Goal: Find specific page/section: Find specific page/section

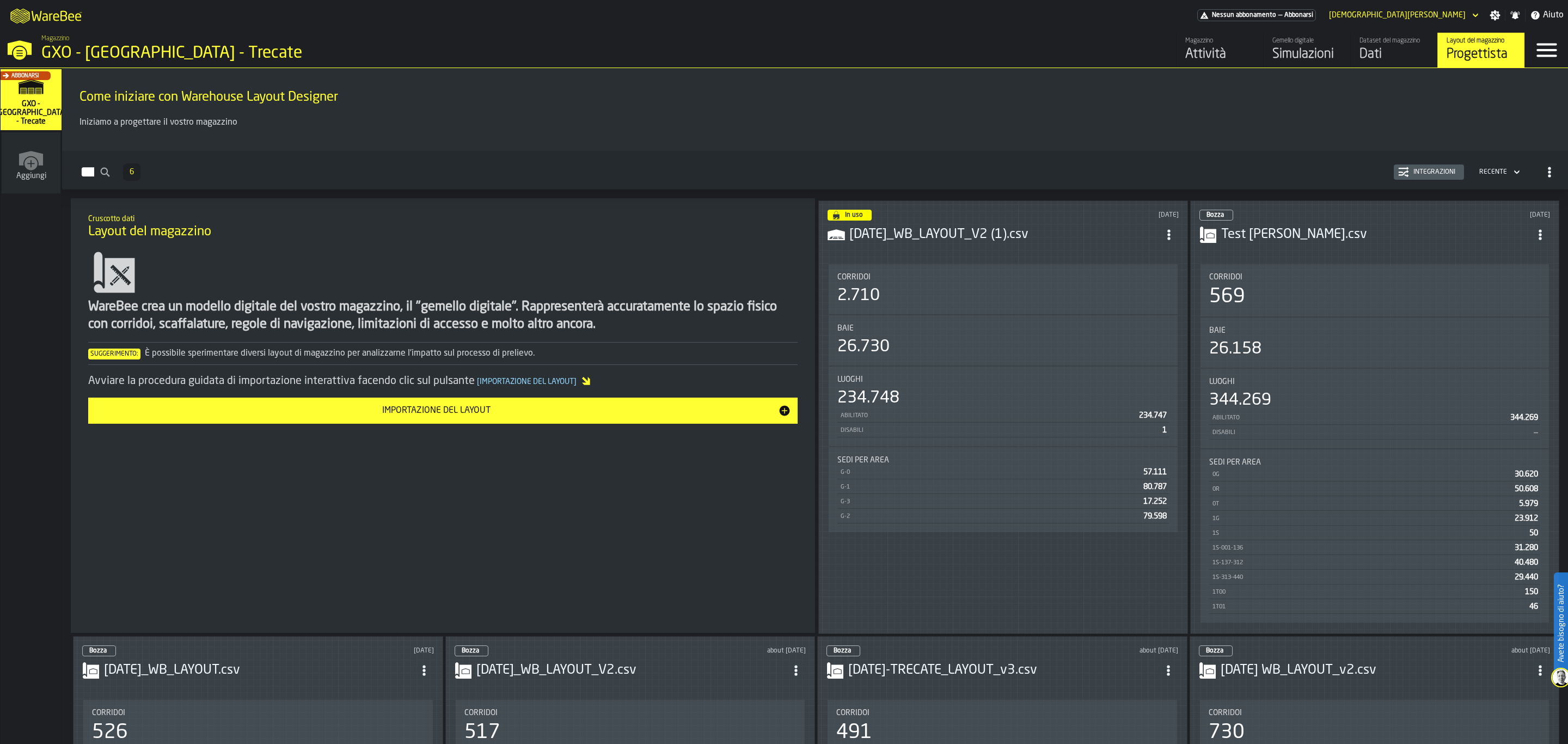
click at [15, 47] on icon "button-toggle-Close —> Warehouse Menu" at bounding box center [20, 48] width 26 height 26
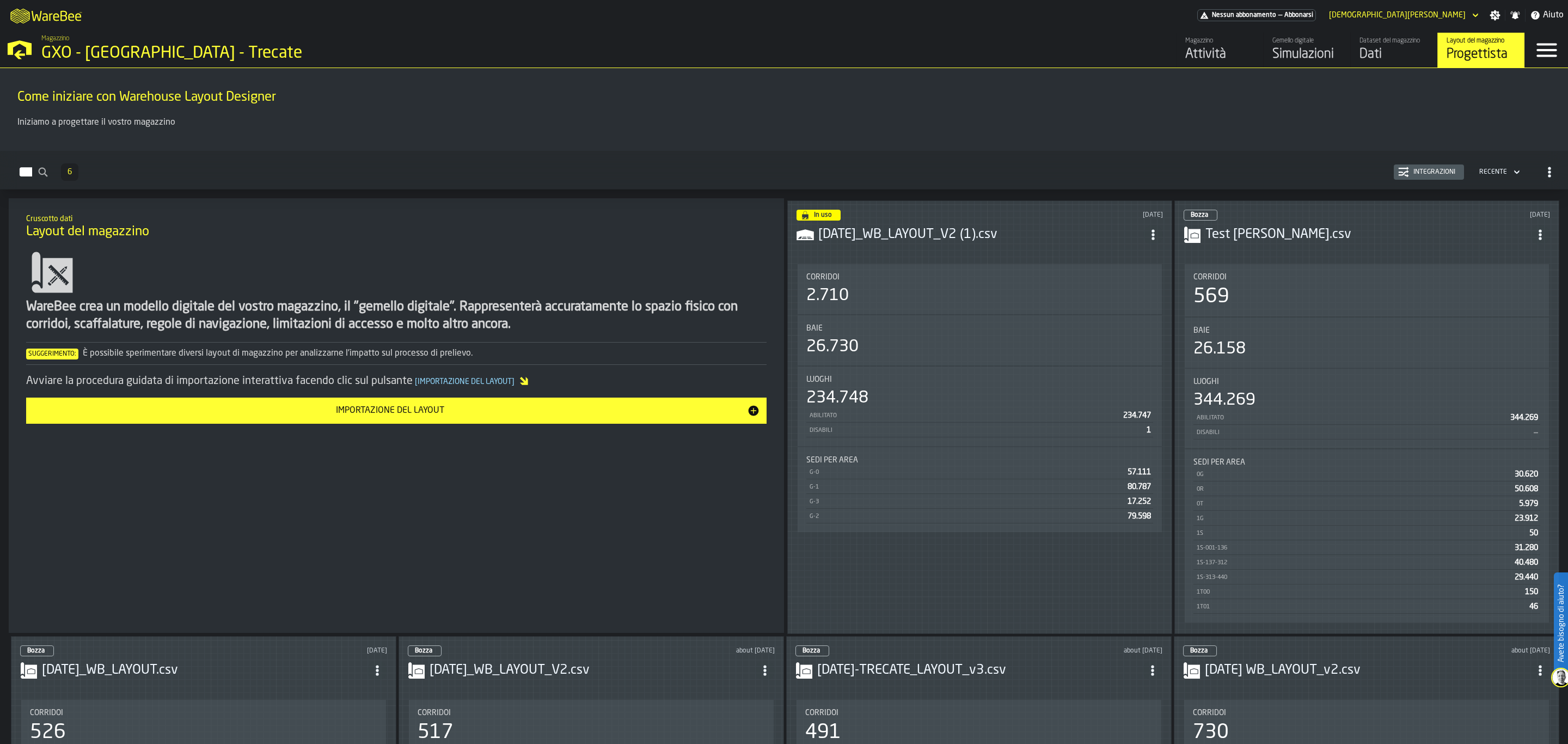
click at [19, 49] on icon "button-toggle-Open —> Warehouse Menu" at bounding box center [20, 48] width 26 height 26
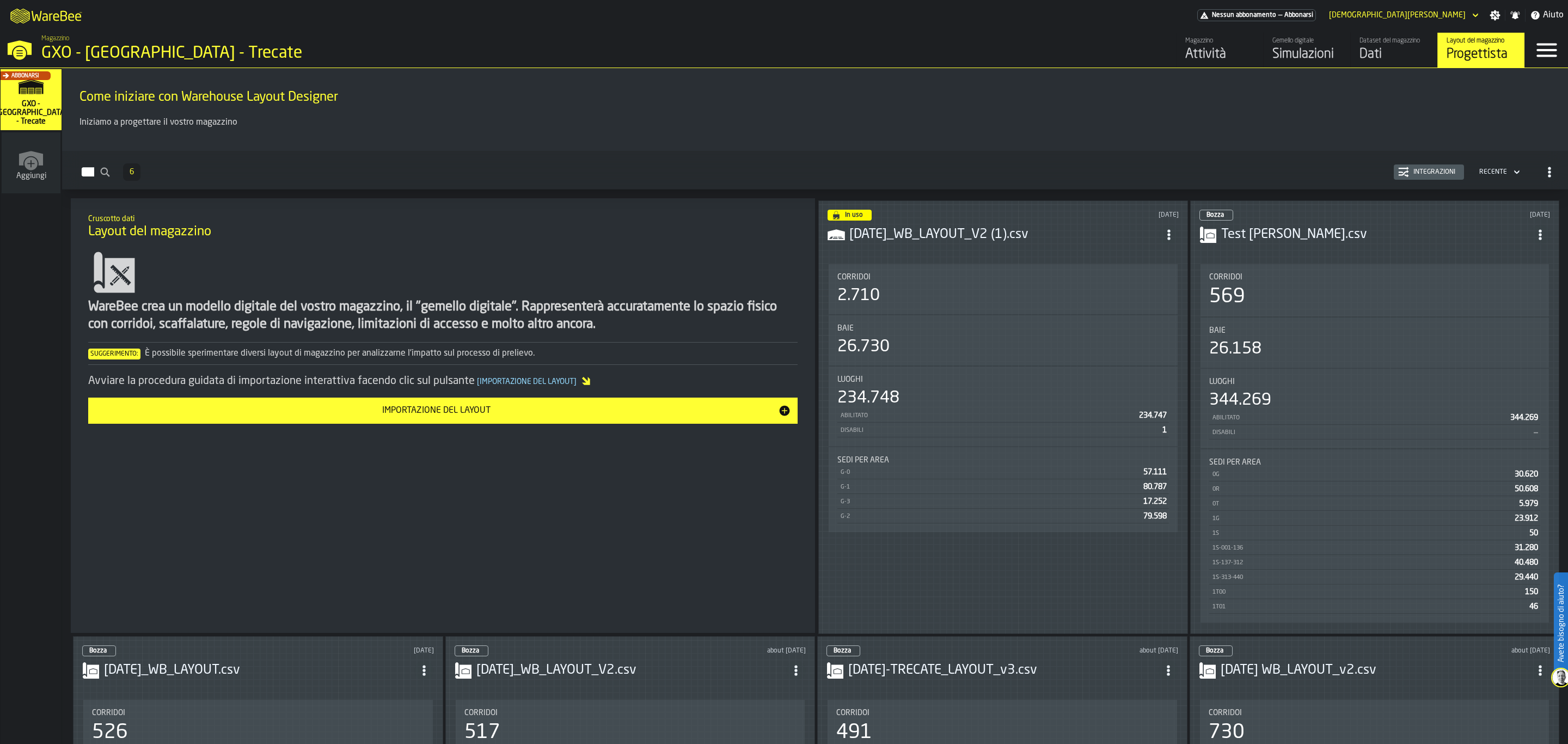
click at [1223, 52] on div "Attività" at bounding box center [1220, 54] width 69 height 17
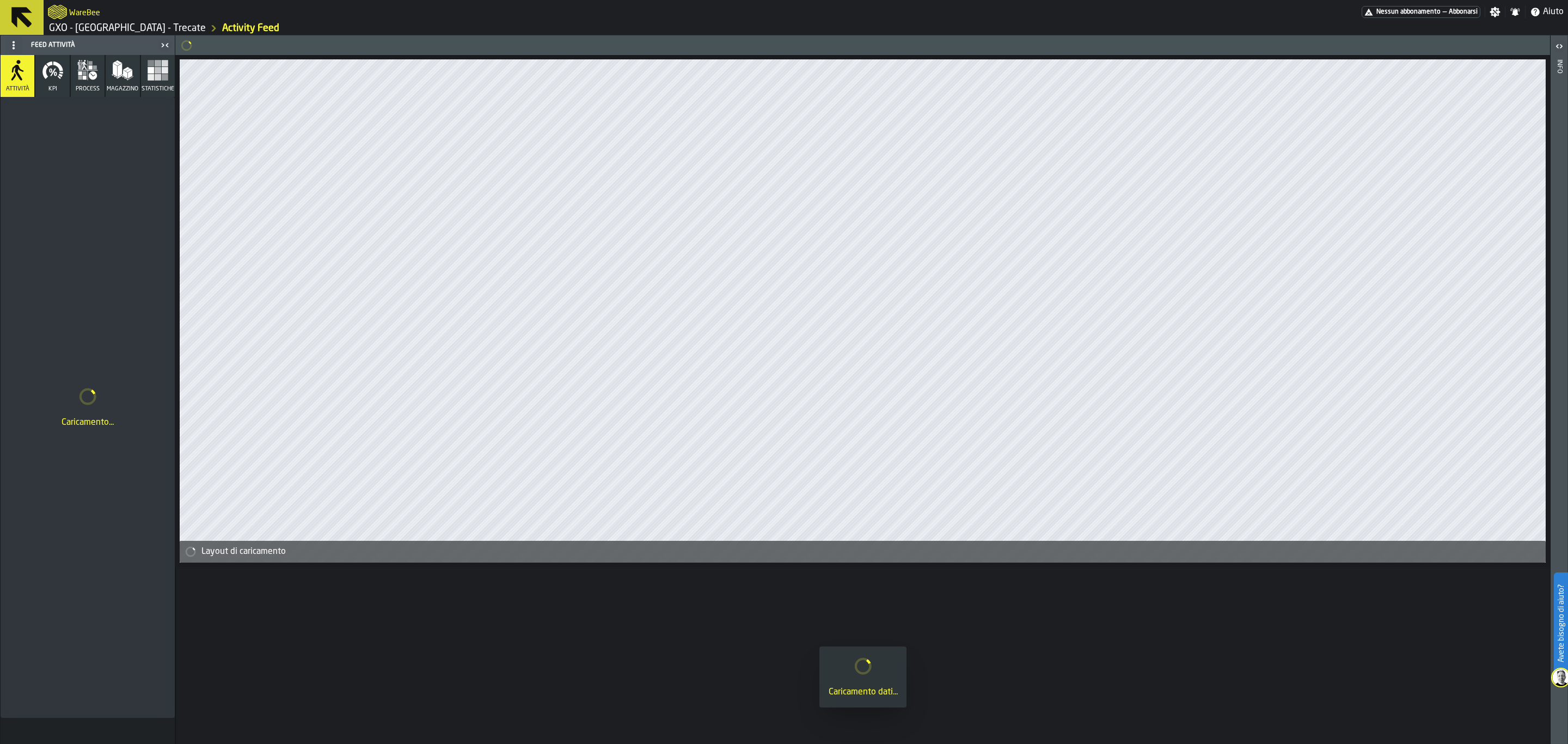
click at [19, 17] on icon at bounding box center [22, 17] width 21 height 21
click at [20, 26] on icon at bounding box center [22, 17] width 26 height 26
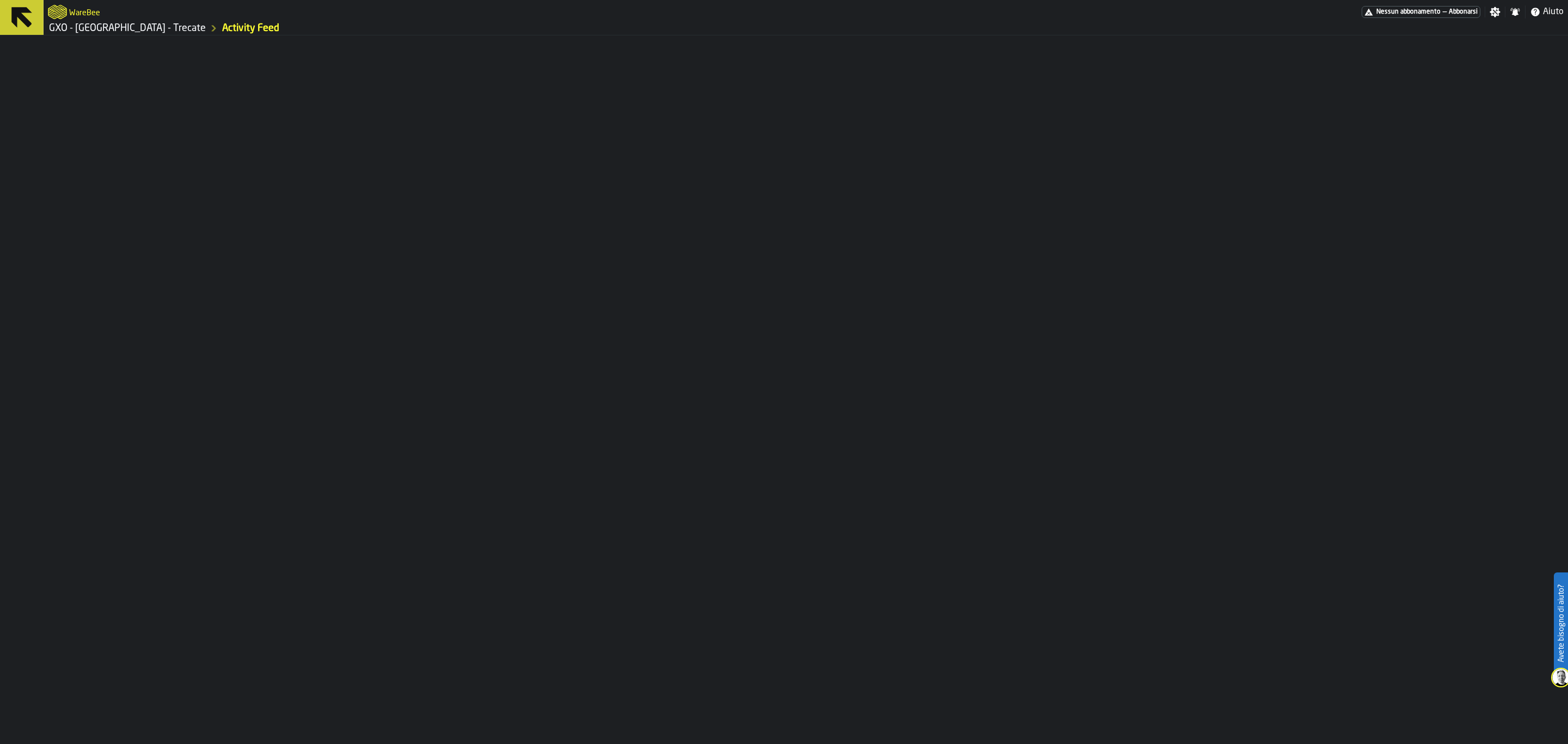
click at [20, 18] on icon at bounding box center [22, 17] width 21 height 21
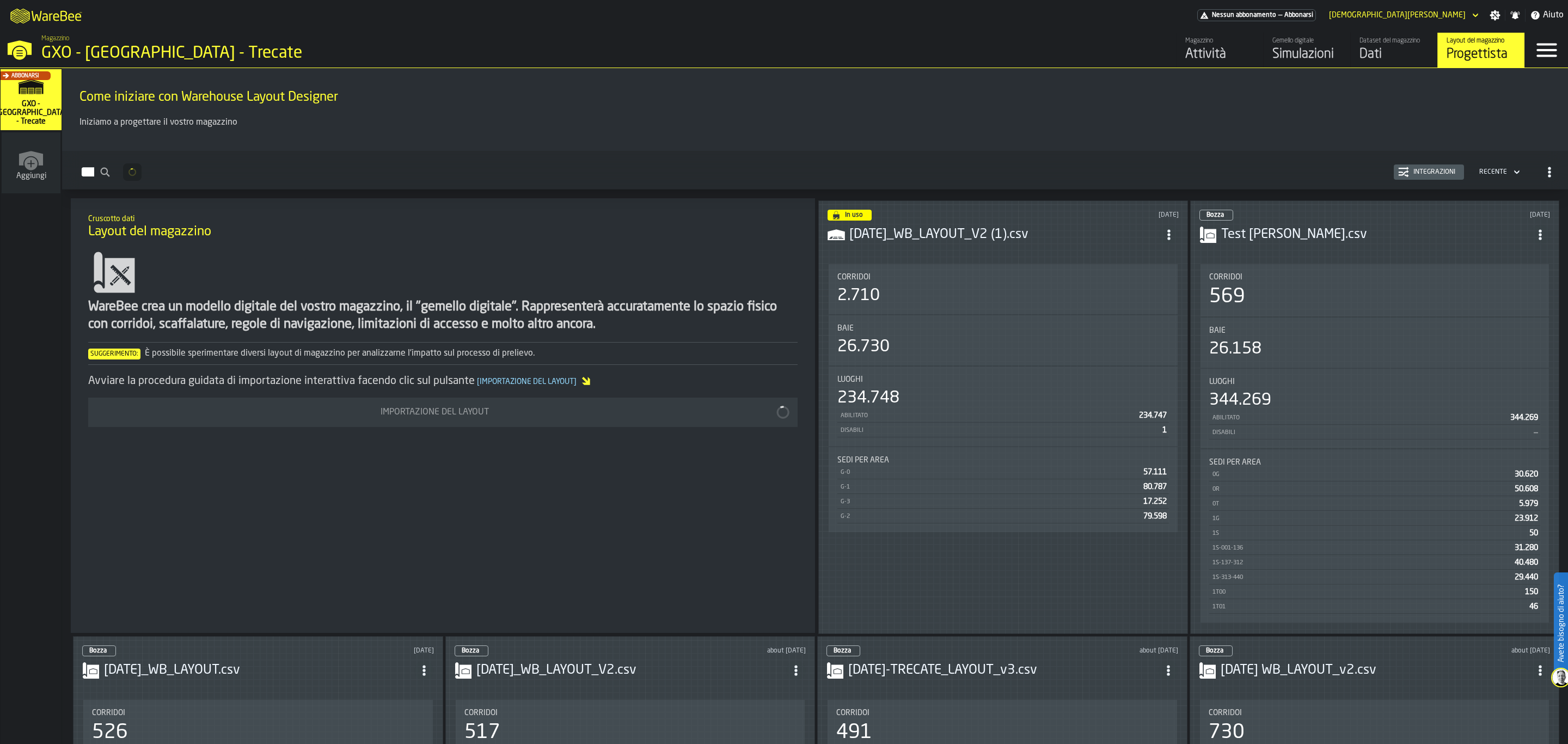
click at [1367, 40] on div "Dataset del magazzino" at bounding box center [1393, 40] width 69 height 8
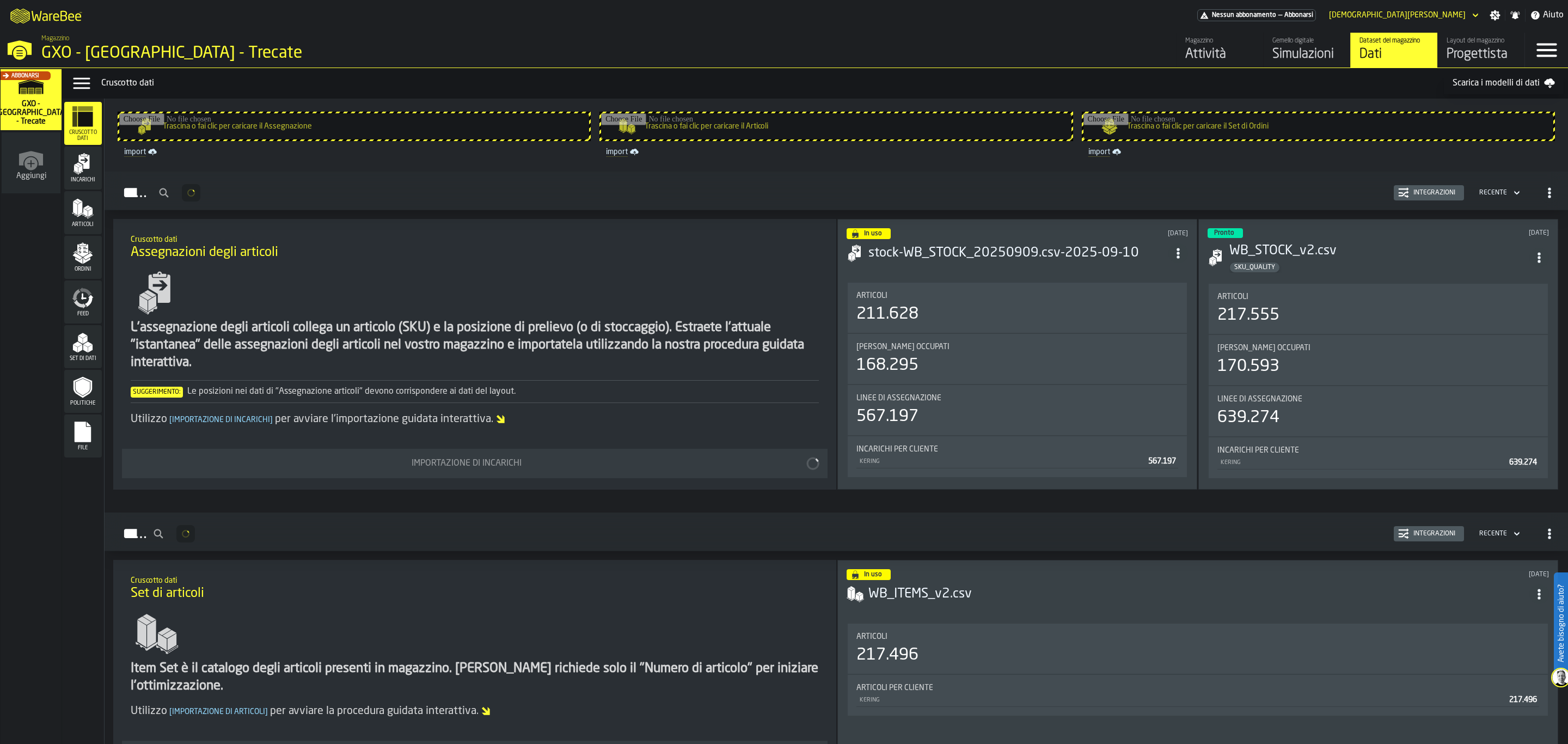
click at [83, 441] on icon "menu File" at bounding box center [83, 432] width 16 height 21
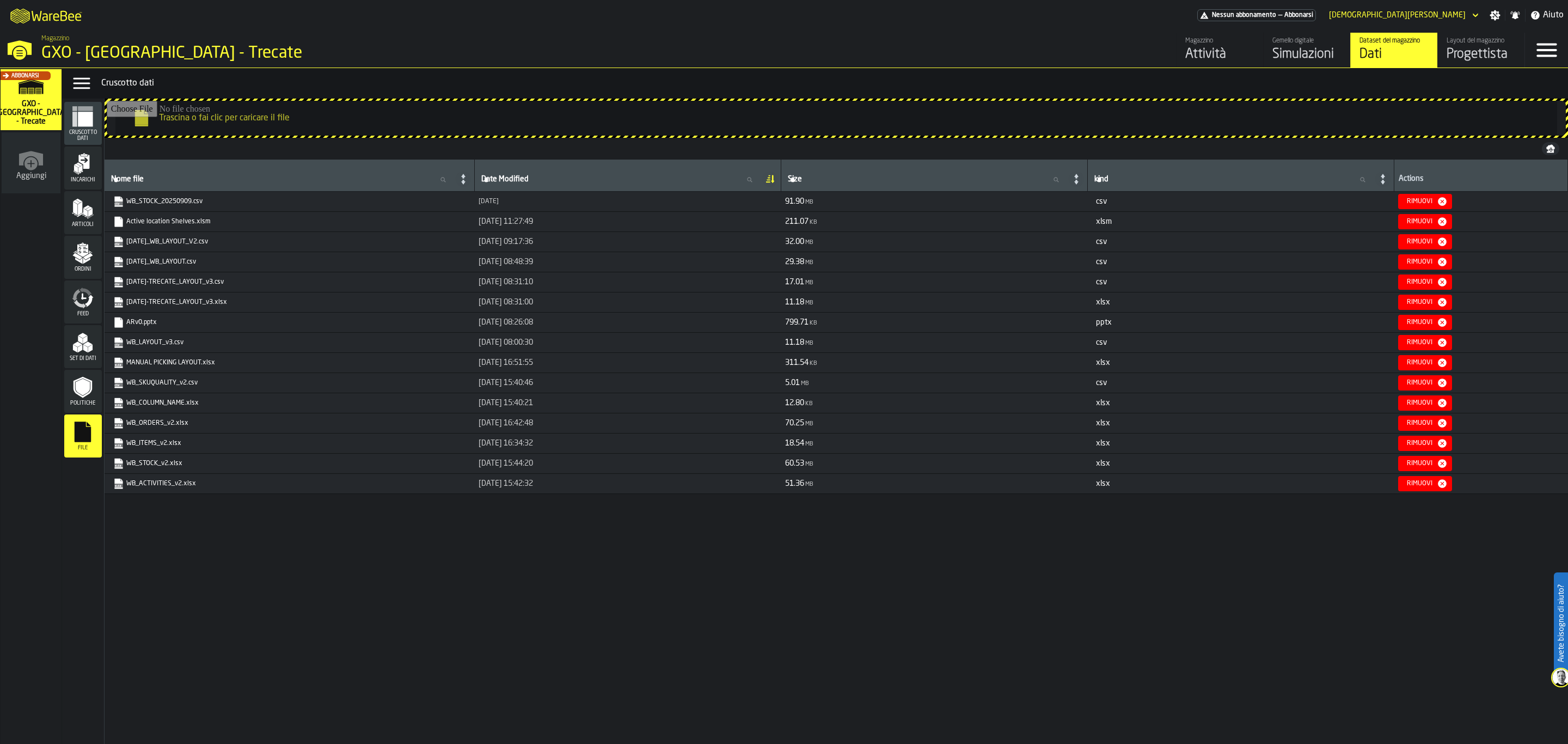
click at [1553, 145] on icon "button-" at bounding box center [1551, 149] width 9 height 9
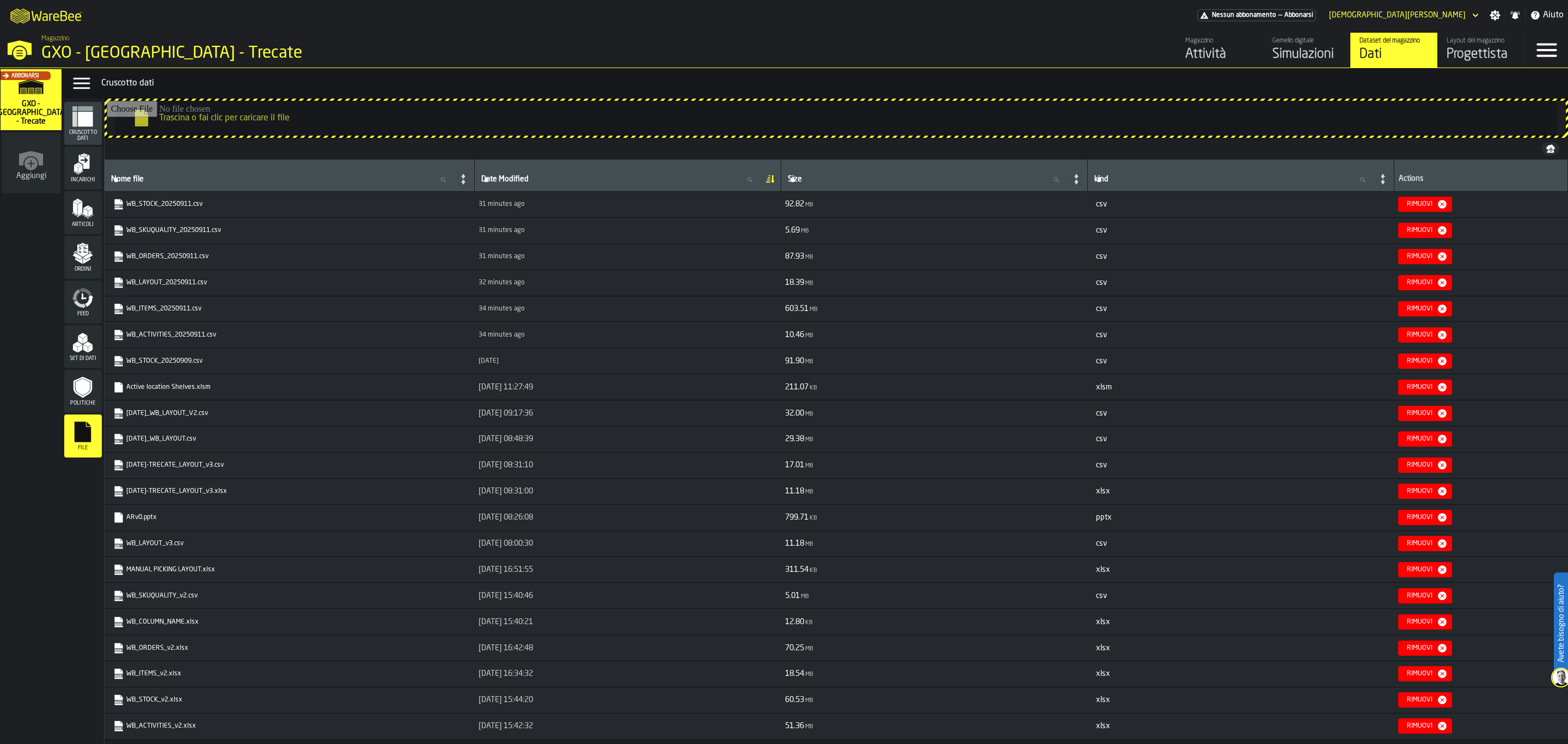
click at [15, 56] on icon "button-toggle-Close —> Warehouse Menu" at bounding box center [19, 52] width 13 height 13
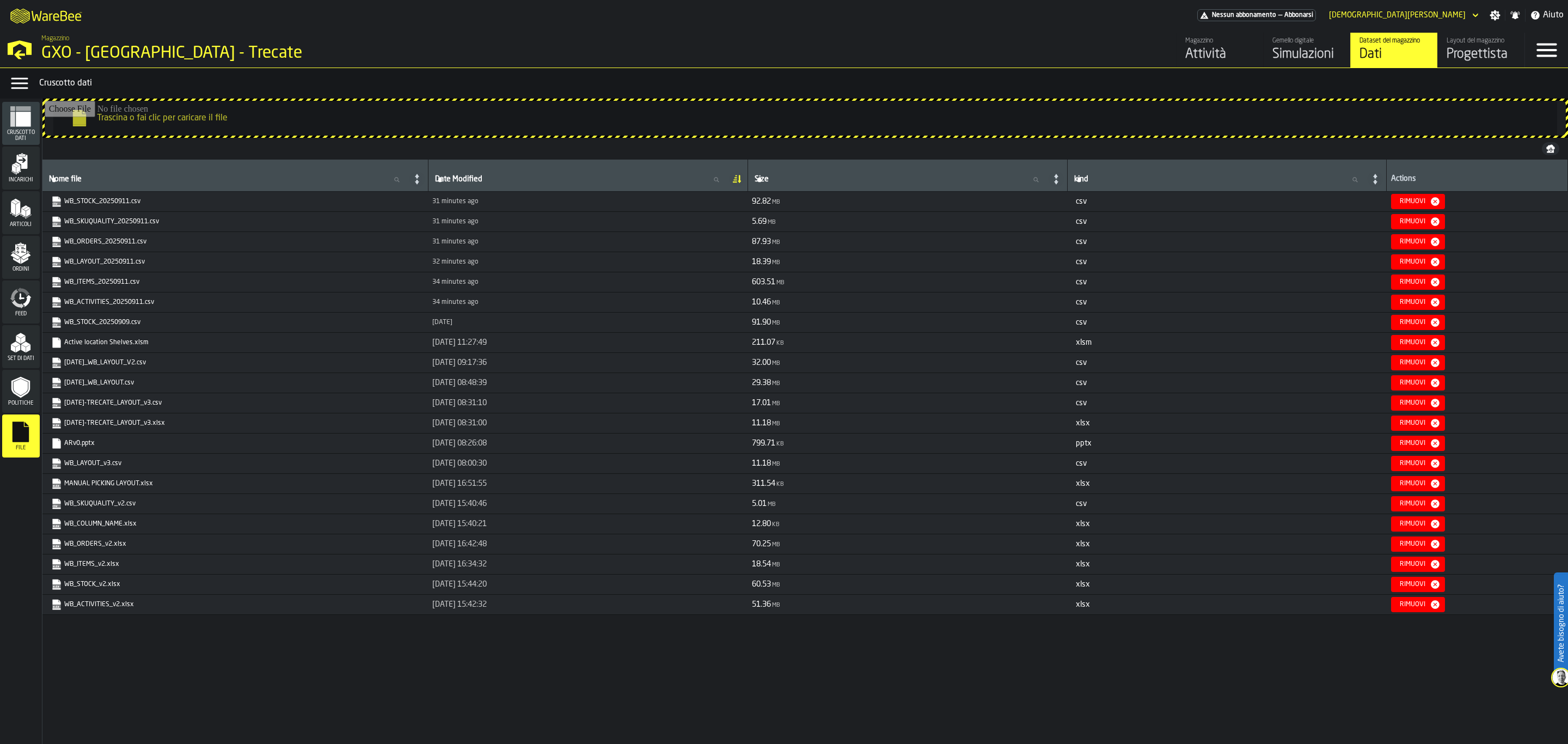
click at [9, 38] on icon "button-toggle-Open —> Warehouse Menu" at bounding box center [20, 48] width 26 height 26
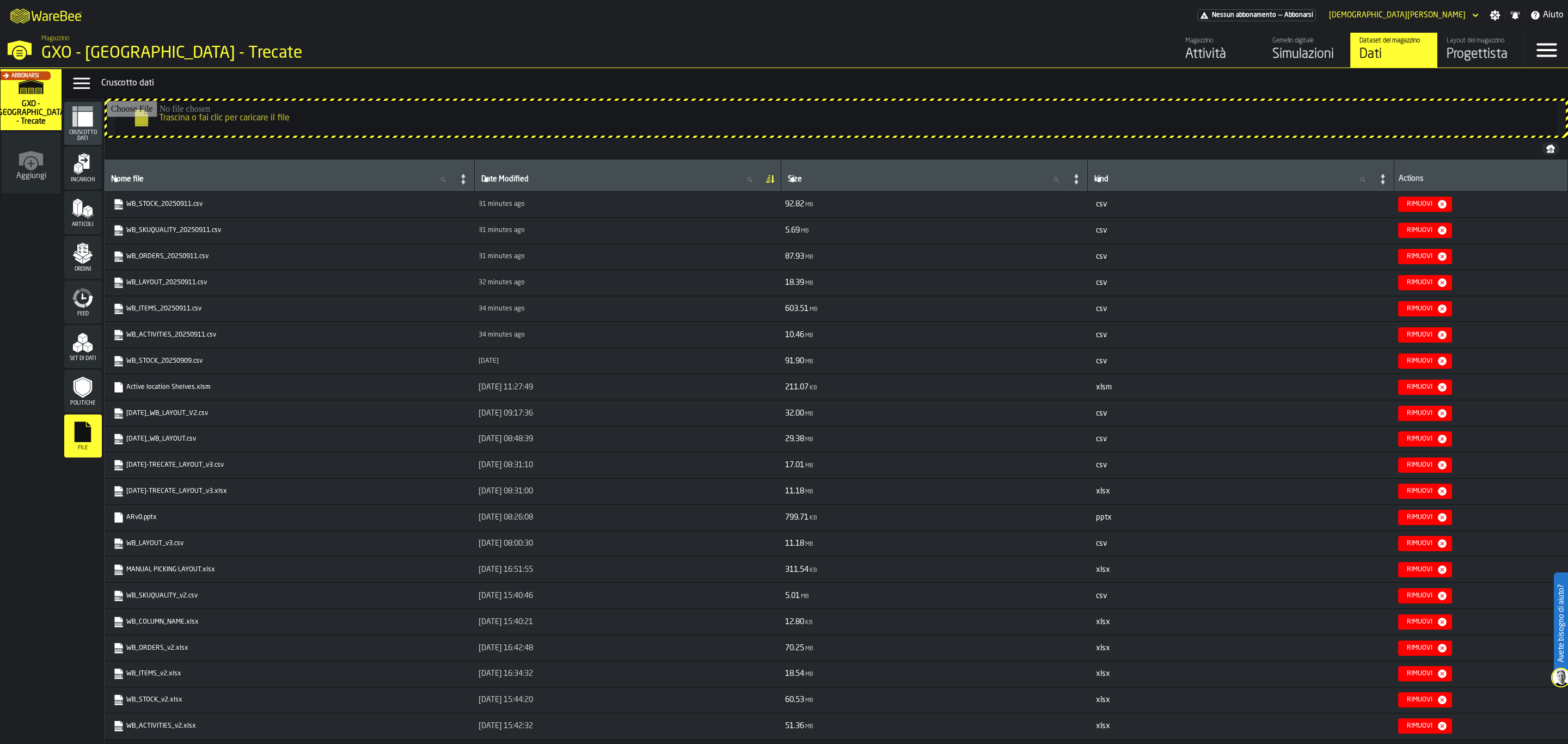
click at [1508, 38] on div "Layout del magazzino" at bounding box center [1481, 40] width 69 height 8
